Goal: Book appointment/travel/reservation

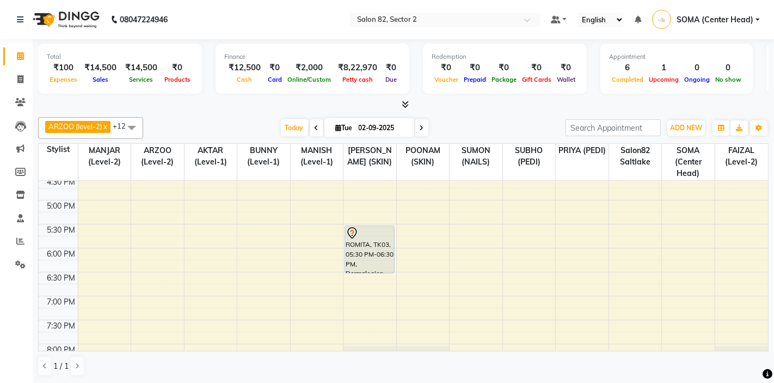
scroll to position [319, 0]
click at [622, 251] on div "10:00 AM 10:30 AM 11:00 AM 11:30 AM 12:00 PM 12:30 PM 1:00 PM 1:30 PM 2:00 PM 2…" at bounding box center [404, 125] width 730 height 527
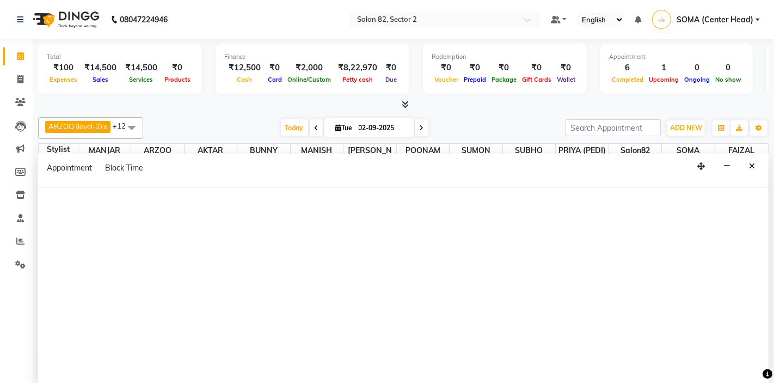
select select "tentative"
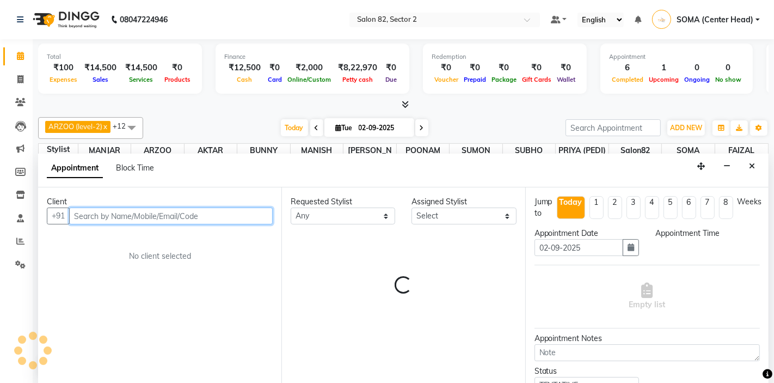
select select "1080"
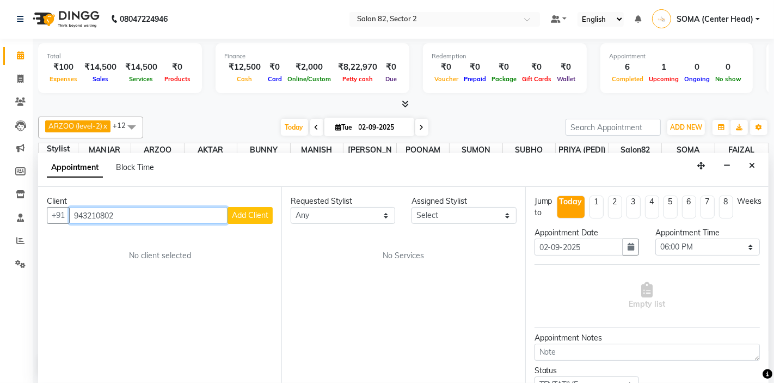
type input "9432108022"
click at [755, 162] on icon "Close" at bounding box center [752, 166] width 6 height 8
